Goal: Find specific page/section: Find specific page/section

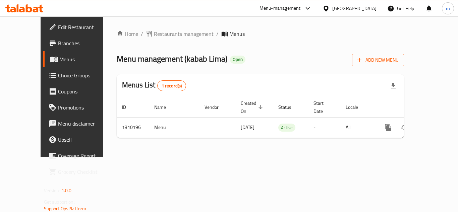
click at [26, 10] on icon at bounding box center [29, 8] width 6 height 8
click at [25, 6] on icon at bounding box center [24, 8] width 38 height 8
click at [19, 6] on icon at bounding box center [24, 8] width 38 height 8
drag, startPoint x: 0, startPoint y: 0, endPoint x: 35, endPoint y: 10, distance: 35.9
click at [35, 10] on icon at bounding box center [36, 10] width 6 height 6
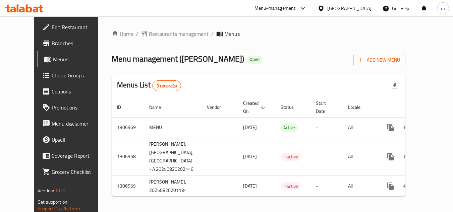
click at [10, 7] on icon at bounding box center [7, 9] width 5 height 8
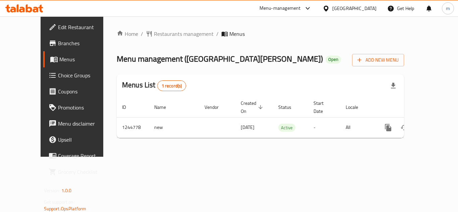
click at [35, 7] on icon at bounding box center [24, 8] width 38 height 8
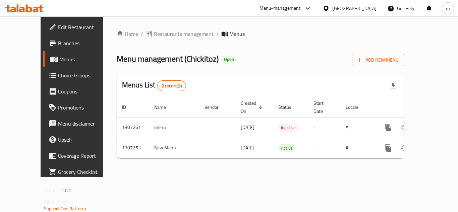
click at [23, 11] on icon at bounding box center [22, 10] width 6 height 6
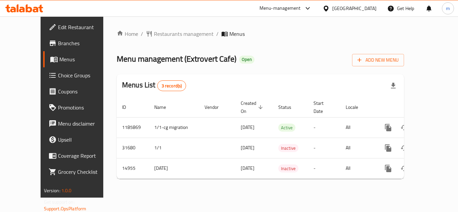
click at [14, 6] on icon at bounding box center [24, 8] width 38 height 8
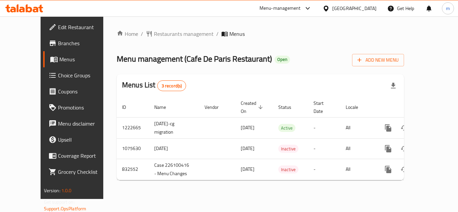
click at [36, 11] on icon at bounding box center [36, 10] width 6 height 6
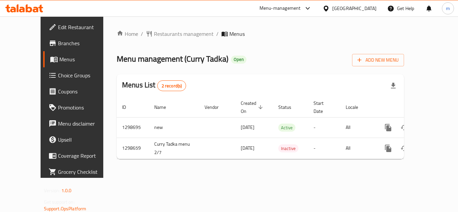
click at [17, 7] on icon at bounding box center [18, 8] width 2 height 8
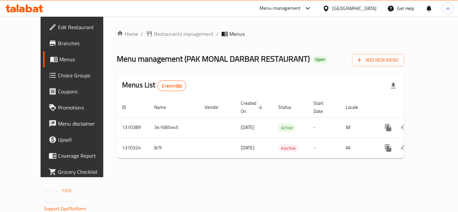
click at [26, 4] on icon at bounding box center [24, 8] width 38 height 8
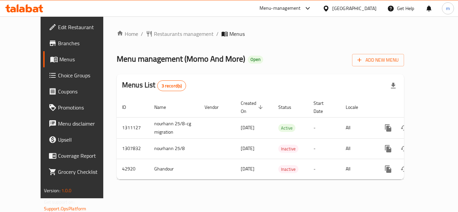
click at [21, 7] on icon at bounding box center [22, 10] width 6 height 6
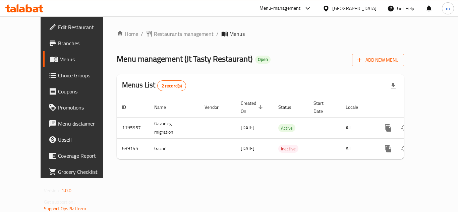
click at [31, 8] on icon at bounding box center [29, 8] width 6 height 8
click at [27, 8] on icon at bounding box center [29, 8] width 6 height 8
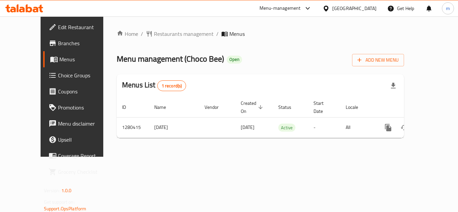
click at [35, 7] on icon at bounding box center [24, 8] width 38 height 8
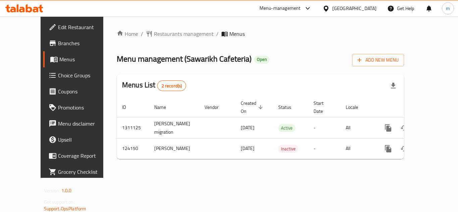
click at [34, 7] on icon at bounding box center [36, 10] width 6 height 6
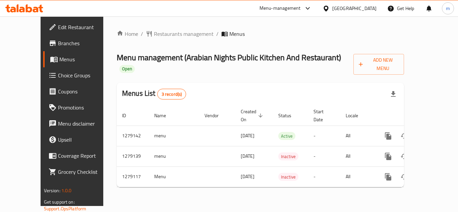
click at [32, 8] on icon at bounding box center [24, 8] width 38 height 8
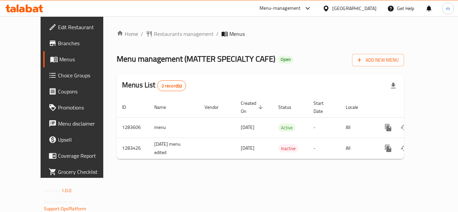
click at [41, 6] on icon at bounding box center [40, 9] width 5 height 8
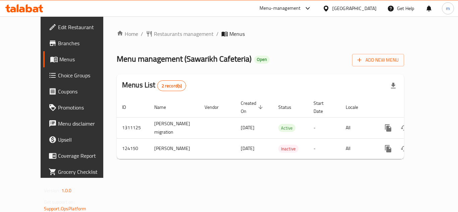
click at [19, 6] on icon at bounding box center [24, 8] width 38 height 8
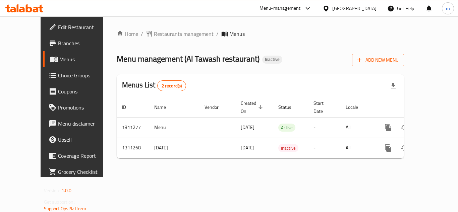
click at [40, 9] on icon at bounding box center [24, 8] width 38 height 8
click at [33, 7] on icon at bounding box center [24, 8] width 38 height 8
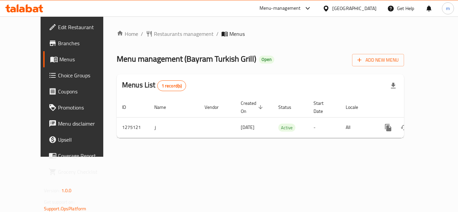
click at [30, 4] on div at bounding box center [24, 8] width 49 height 13
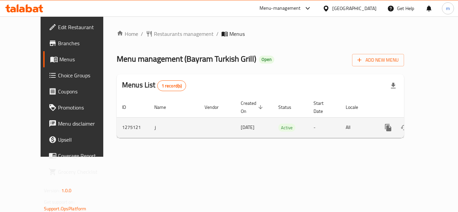
click at [241, 123] on span "[DATE]" at bounding box center [248, 127] width 14 height 9
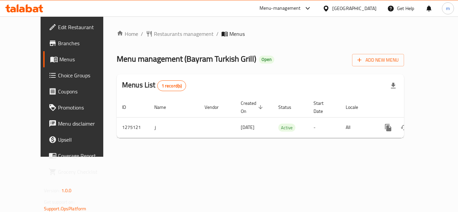
click at [24, 8] on icon at bounding box center [22, 10] width 6 height 6
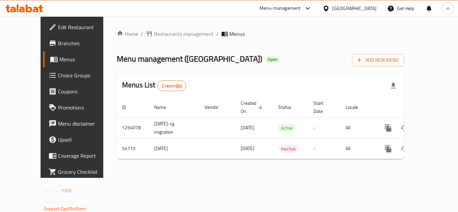
click at [21, 7] on icon at bounding box center [22, 10] width 6 height 6
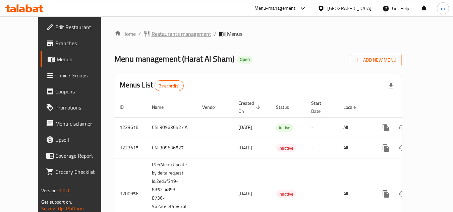
click at [158, 35] on span "Restaurants management" at bounding box center [182, 34] width 60 height 8
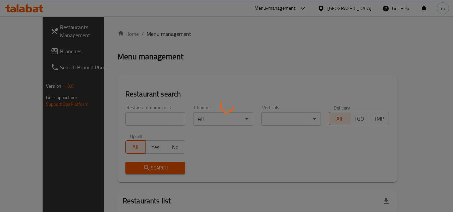
click at [140, 120] on div at bounding box center [226, 106] width 453 height 212
click at [125, 119] on div at bounding box center [226, 106] width 453 height 212
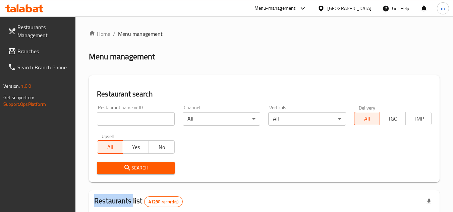
click at [125, 119] on div at bounding box center [226, 106] width 453 height 212
click at [125, 119] on input "search" at bounding box center [135, 118] width 77 height 13
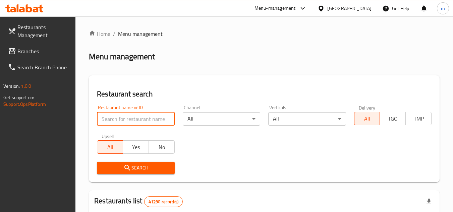
paste input "7819"
type input "7819"
click button "Search" at bounding box center [135, 168] width 77 height 12
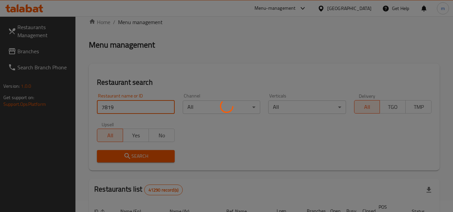
scroll to position [81, 0]
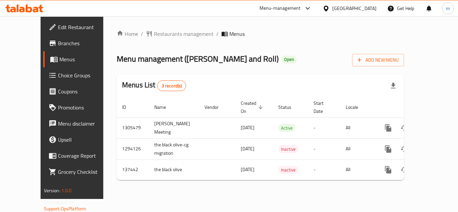
click at [33, 7] on icon at bounding box center [24, 8] width 38 height 8
